Goal: Information Seeking & Learning: Learn about a topic

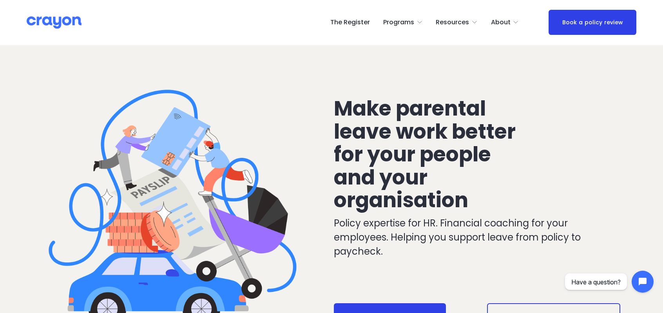
click at [361, 23] on link "The Register" at bounding box center [350, 22] width 40 height 13
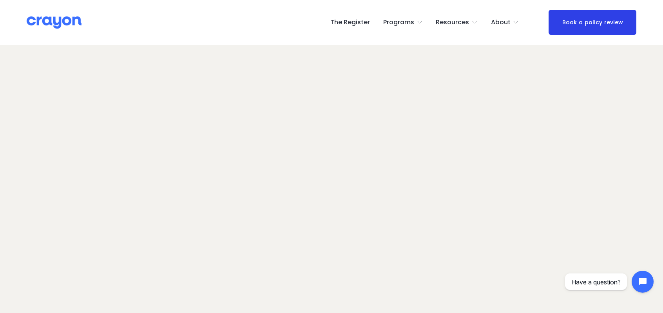
click at [42, 16] on img at bounding box center [54, 23] width 55 height 14
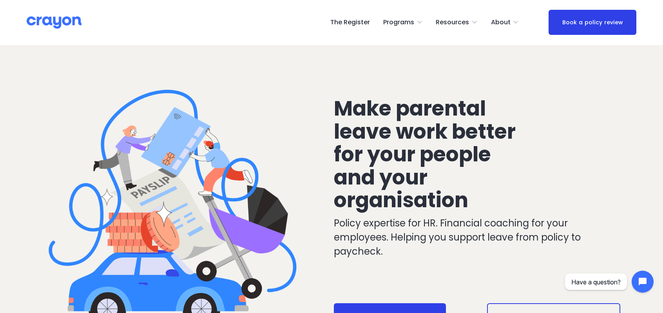
click at [0, 0] on span "About Us" at bounding box center [0, 0] width 0 height 0
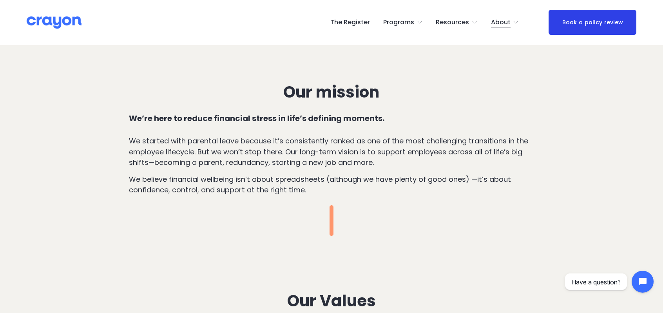
scroll to position [353, 0]
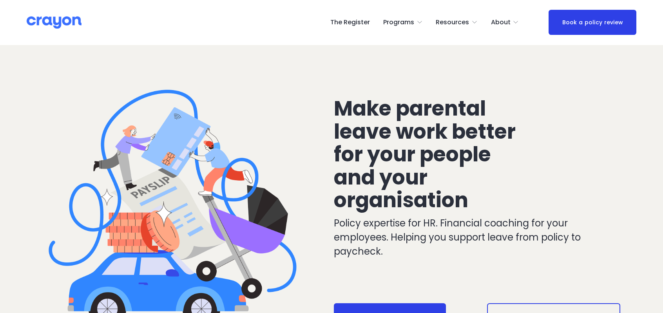
click at [116, 10] on div "The Register Programs Pulse: Annual Financial Health Check" at bounding box center [332, 22] width 610 height 25
click at [0, 0] on span "About Us" at bounding box center [0, 0] width 0 height 0
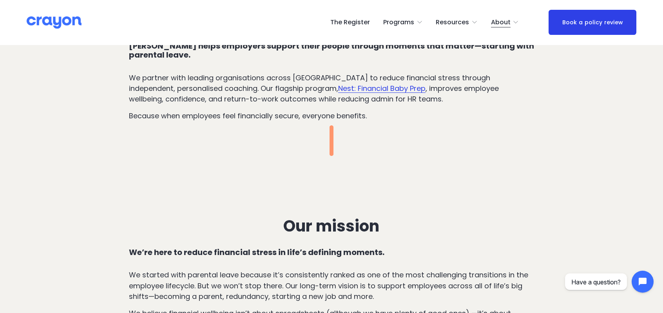
scroll to position [353, 0]
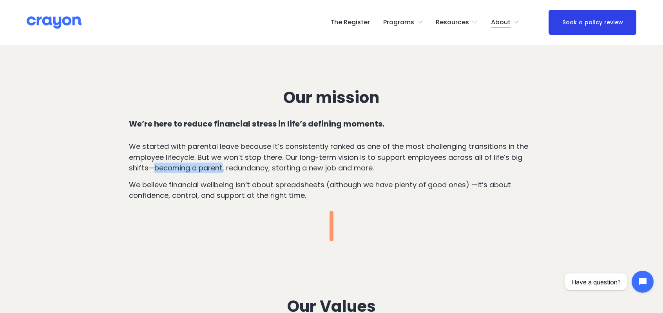
drag, startPoint x: 155, startPoint y: 170, endPoint x: 220, endPoint y: 170, distance: 64.7
click at [221, 170] on p "We started with parental leave because it’s consistently ranked as one of the m…" at bounding box center [331, 157] width 405 height 32
copy p "becoming a parent"
